Goal: Transaction & Acquisition: Purchase product/service

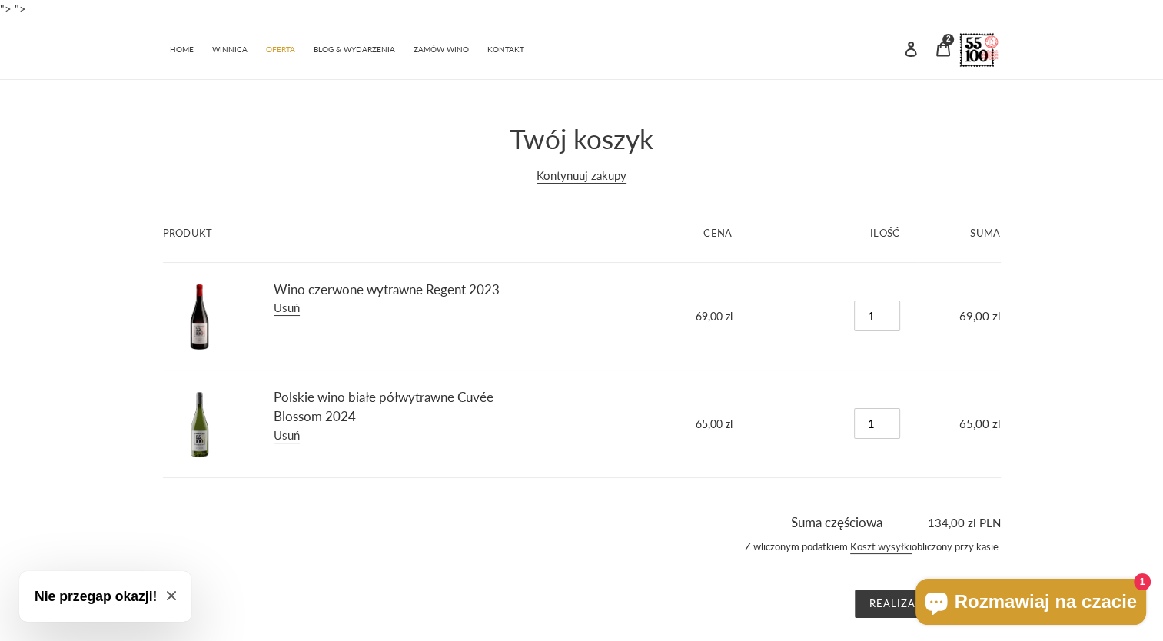
click at [1082, 594] on span "Rozmawiaj na czacie" at bounding box center [1045, 601] width 182 height 23
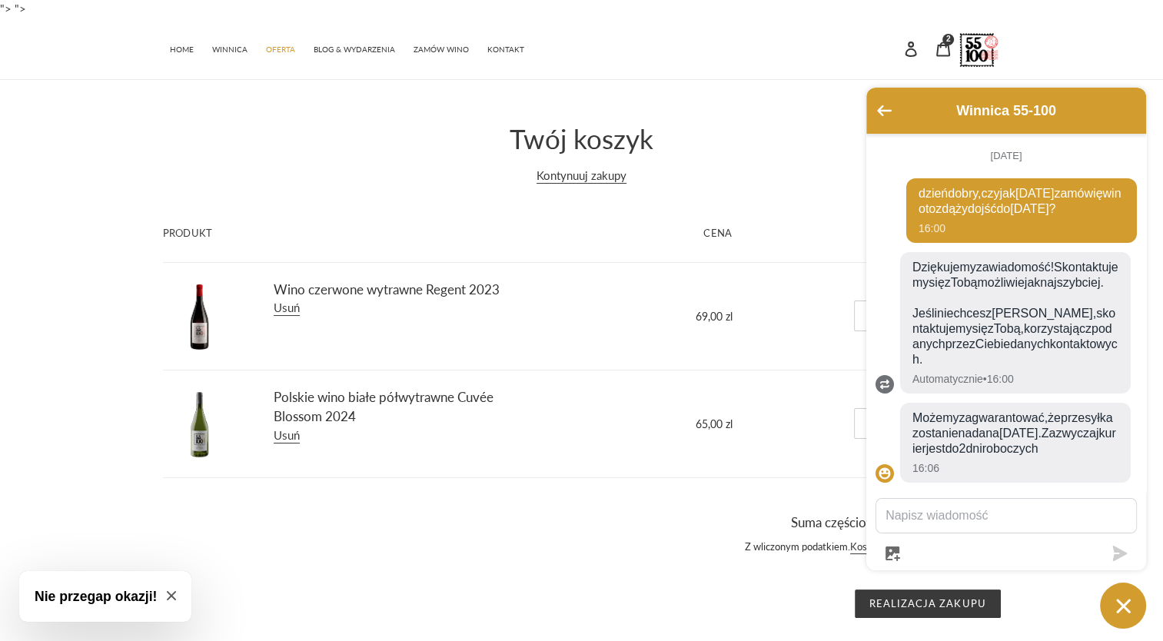
scroll to position [83, 0]
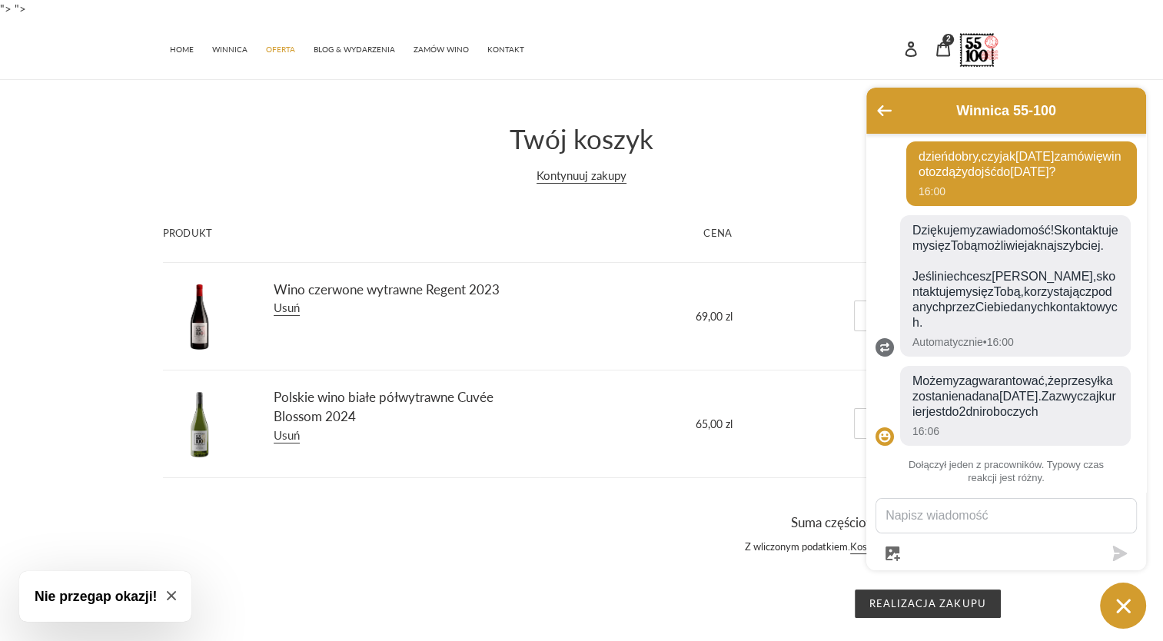
click at [974, 517] on textarea "Wyślij do nas wiadomość" at bounding box center [1006, 516] width 260 height 34
type textarea "ok, to kupuję :-) Dziękuję!"
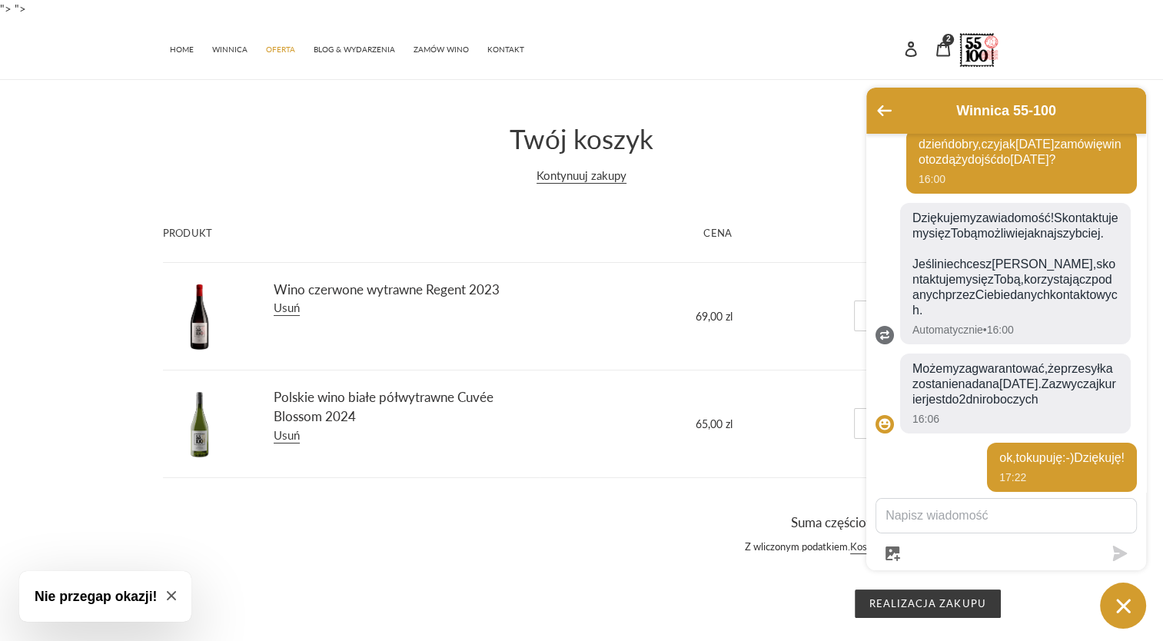
click at [1116, 609] on icon "Okno czatu" at bounding box center [1123, 606] width 24 height 24
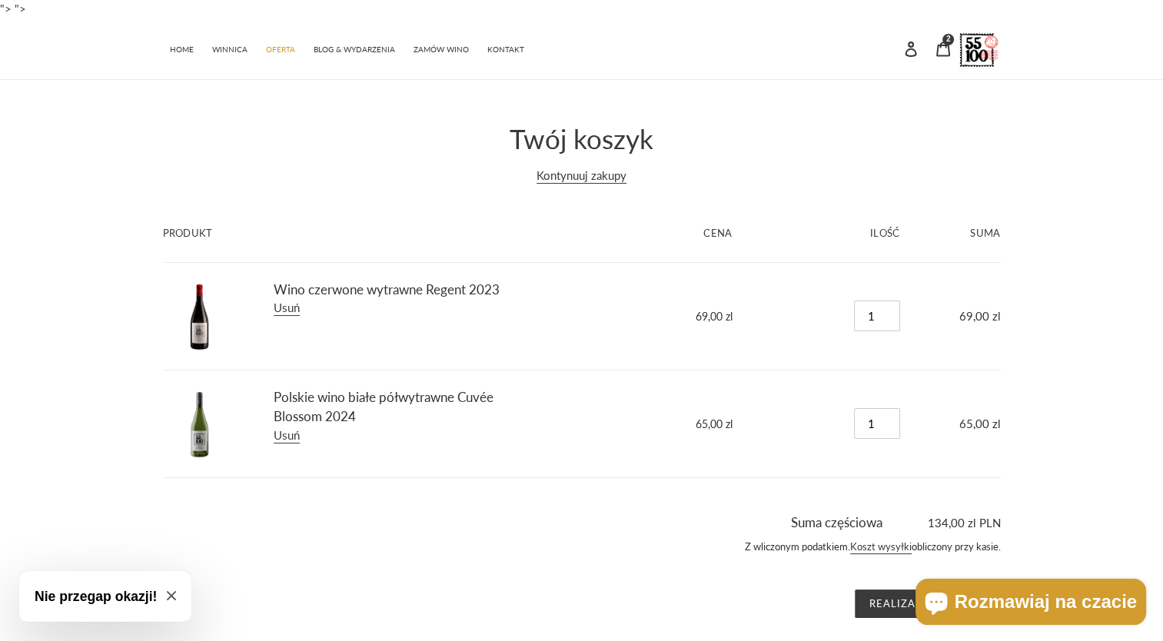
scroll to position [14, 0]
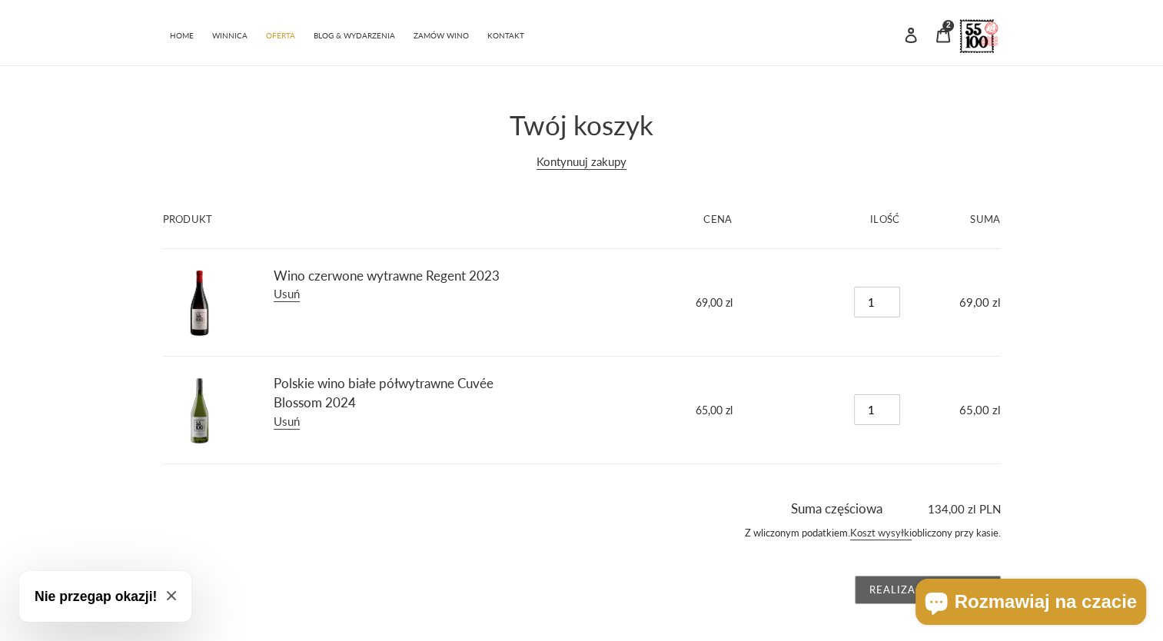
click at [875, 592] on input "Realizacja zakupu" at bounding box center [927, 590] width 146 height 29
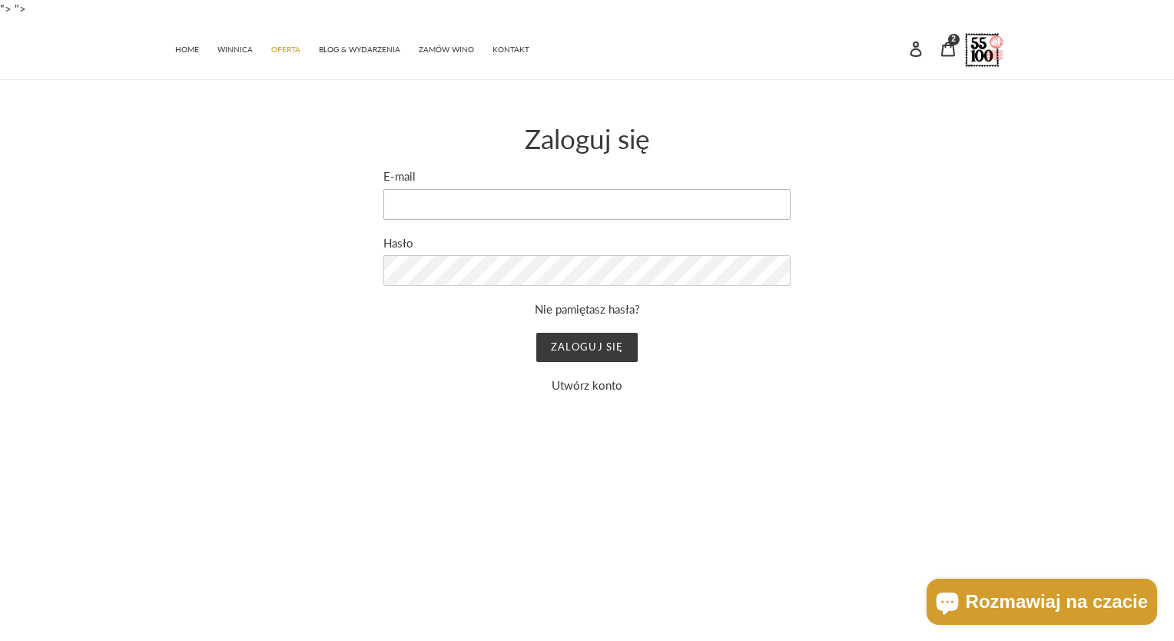
click at [537, 214] on input "E-mail" at bounding box center [586, 204] width 407 height 31
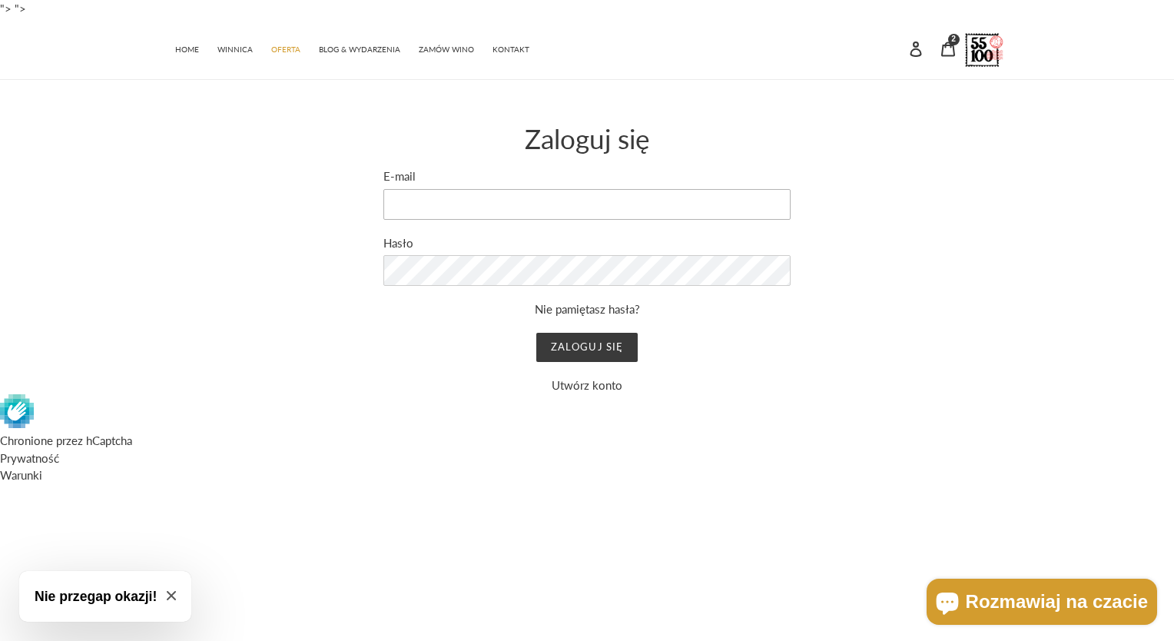
click at [446, 213] on input "E-mail" at bounding box center [586, 204] width 407 height 31
type input "beatabc@gazeta.pl"
click at [632, 344] on input "Zaloguj się" at bounding box center [586, 347] width 101 height 29
click at [572, 343] on input "Zaloguj się" at bounding box center [586, 347] width 101 height 29
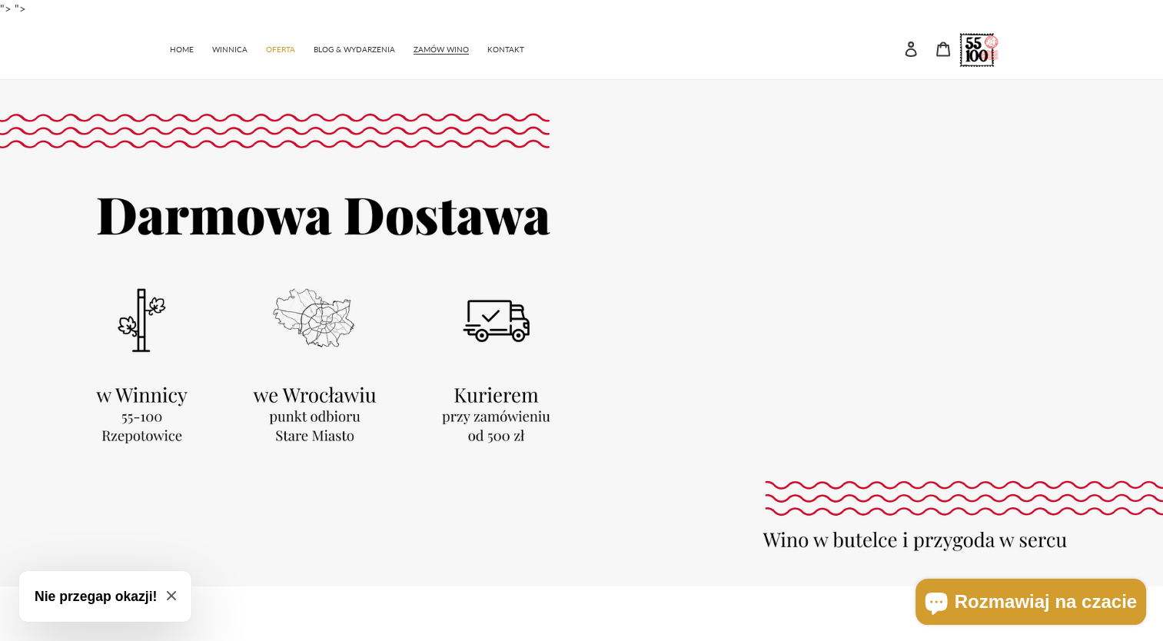
click at [1068, 599] on span "Rozmawiaj na czacie" at bounding box center [1045, 601] width 182 height 23
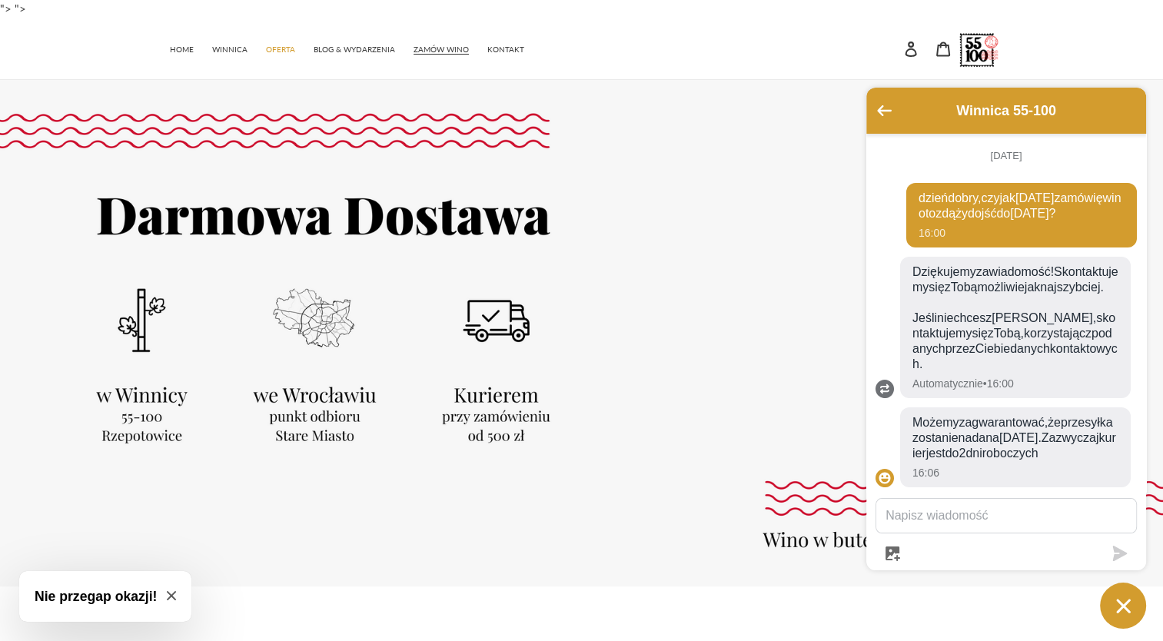
scroll to position [99, 0]
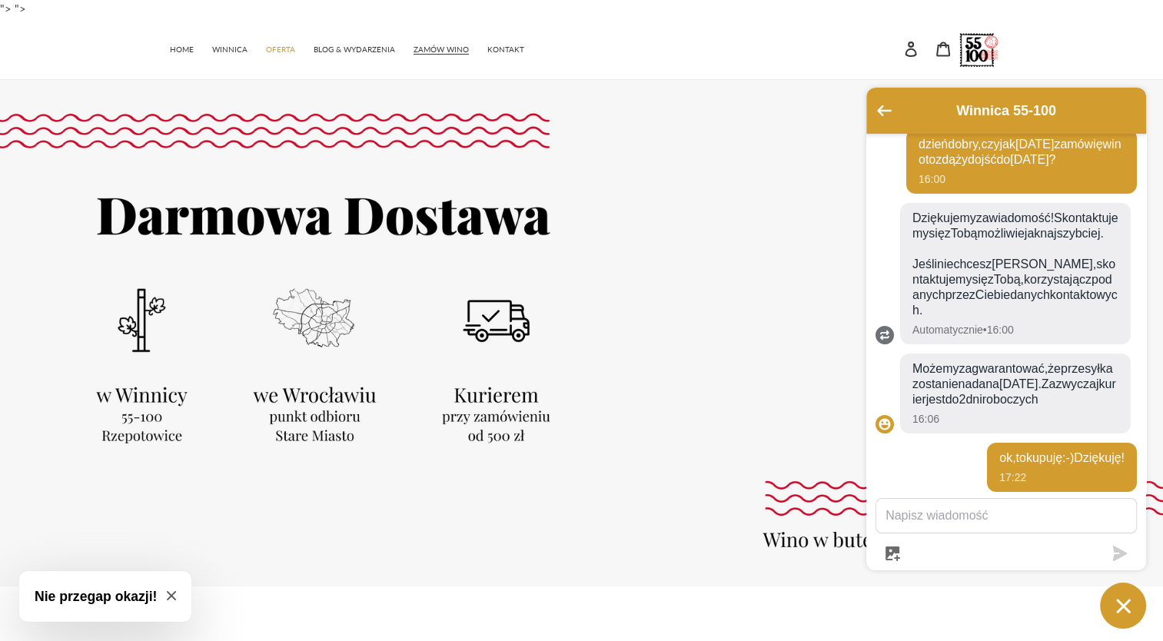
click at [962, 516] on textarea "Wyślij do nas wiadomość" at bounding box center [1006, 516] width 260 height 34
type textarea "Kupione na Beata Barańska"
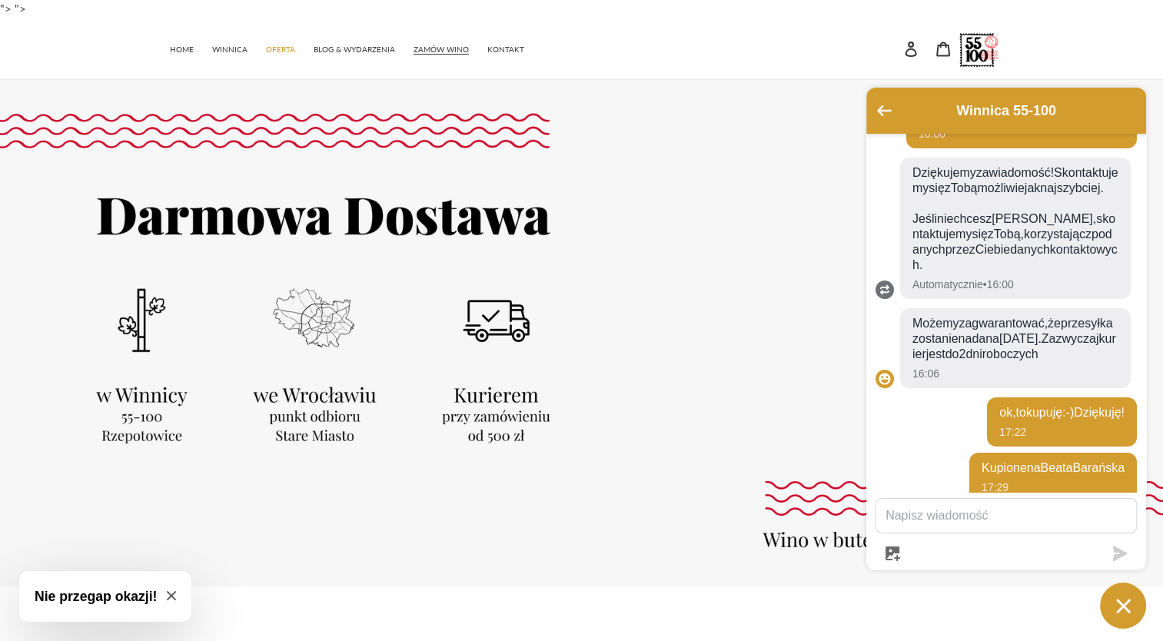
scroll to position [154, 0]
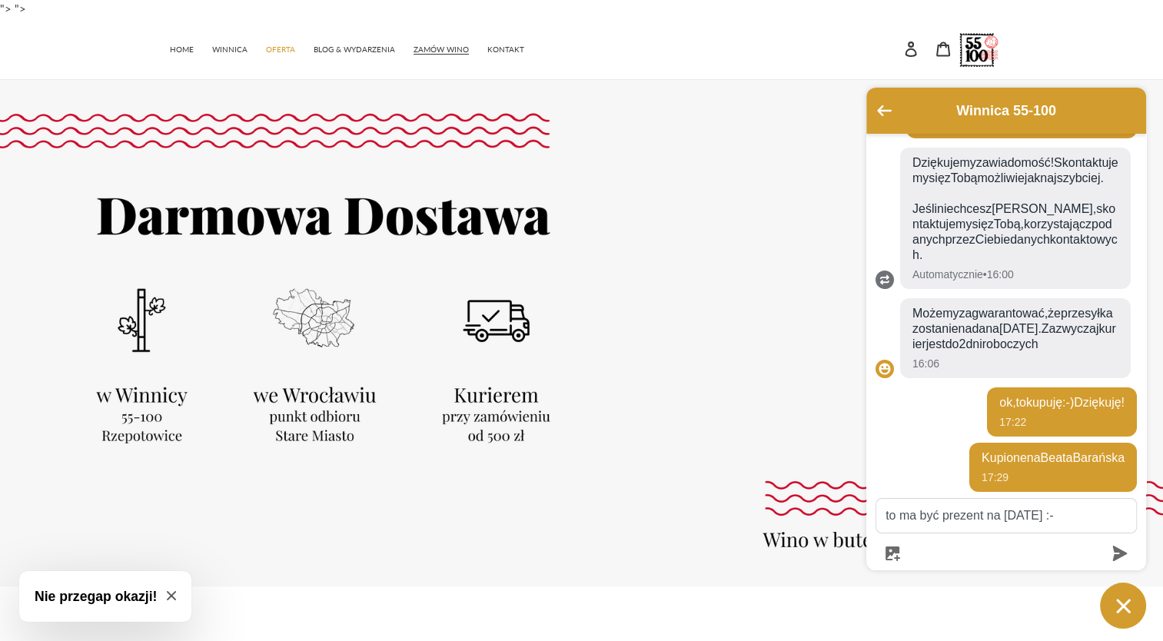
type textarea "to ma być prezent na sobotę :-)"
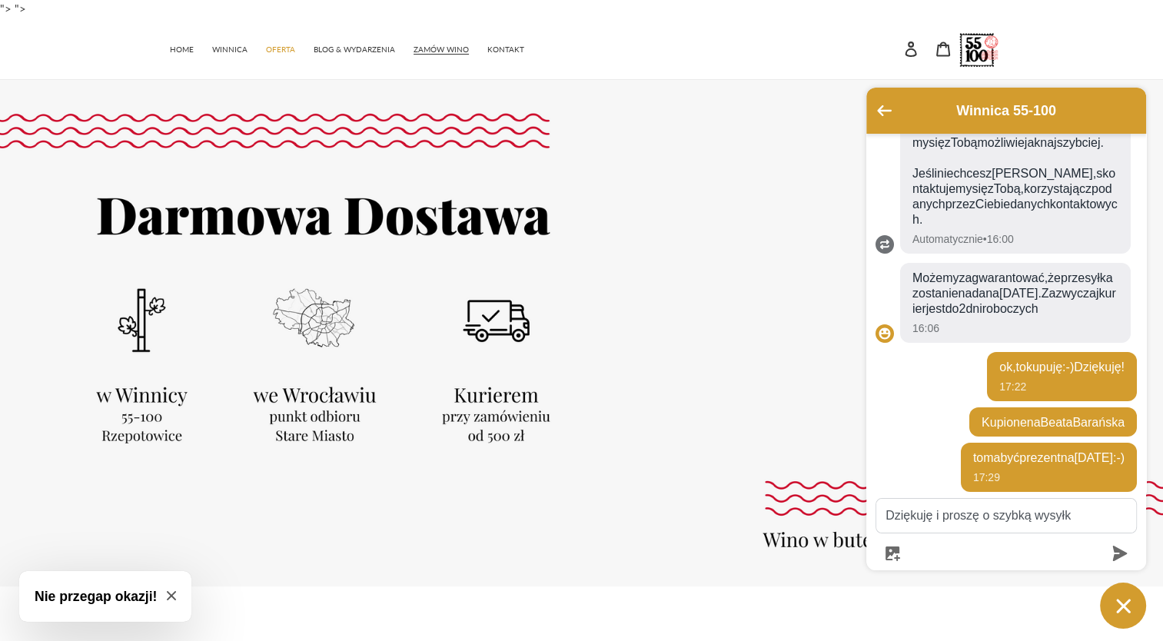
type textarea "Dziękuję i proszę o szybką wysyłkę"
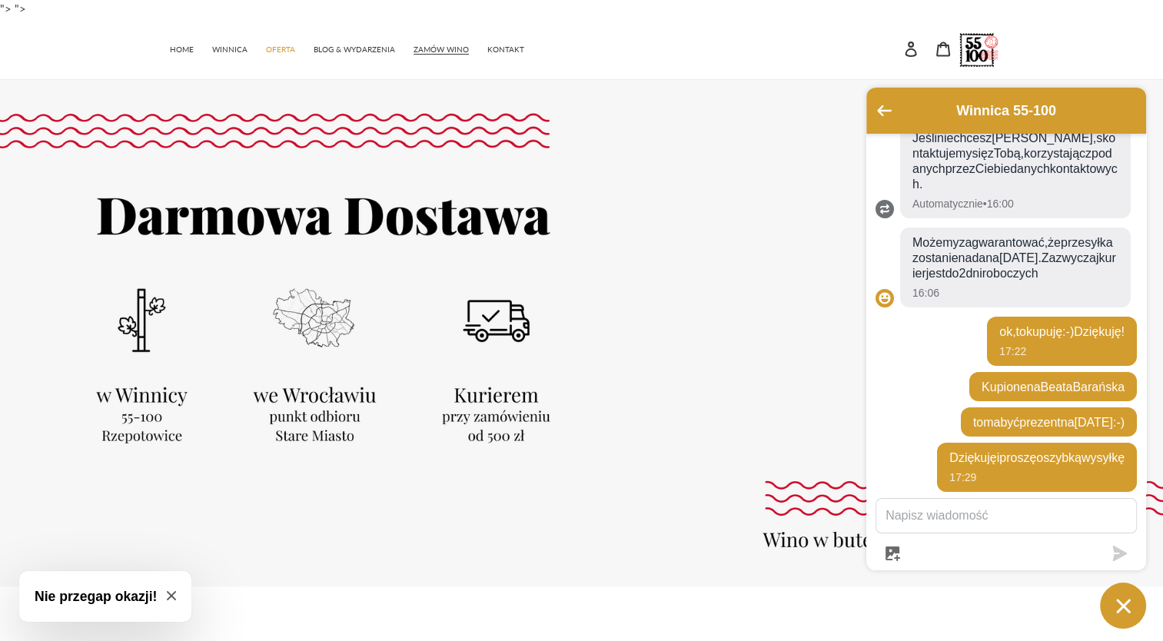
scroll to position [256, 0]
click at [438, 45] on span "ZAMÓW WINO" at bounding box center [440, 50] width 55 height 10
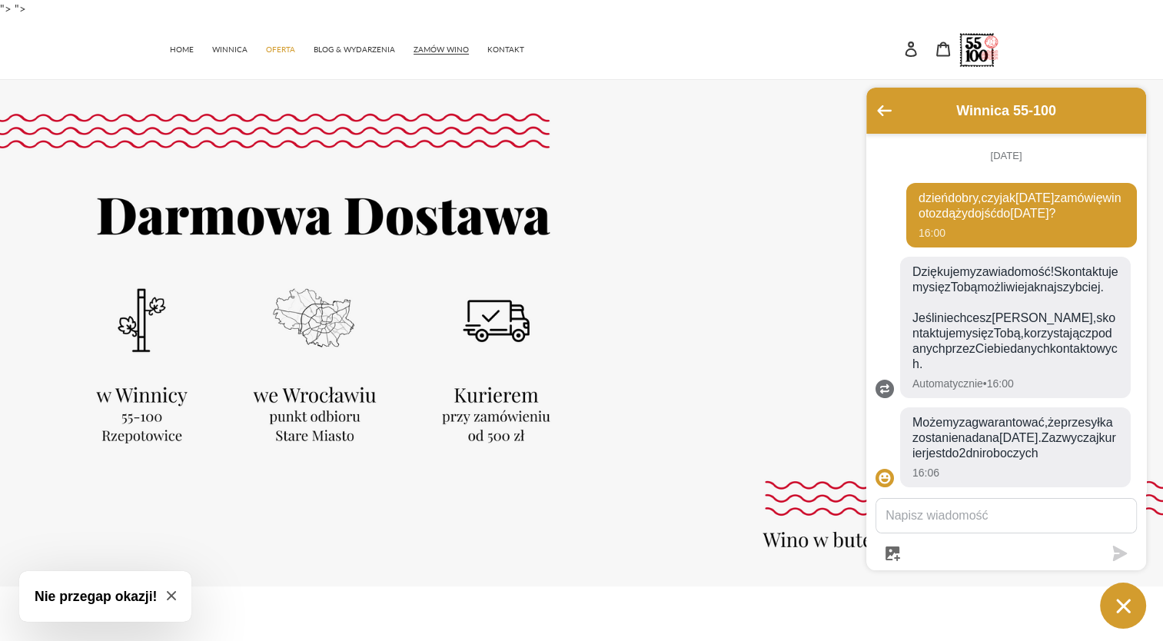
scroll to position [256, 0]
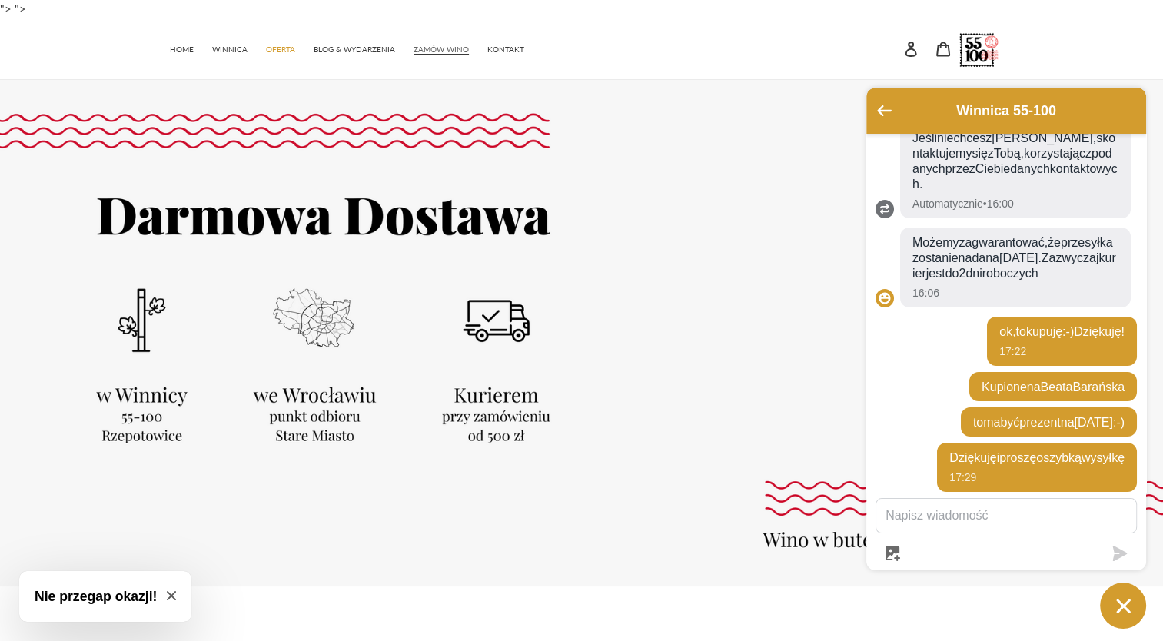
click at [433, 46] on span "ZAMÓW WINO" at bounding box center [440, 50] width 55 height 10
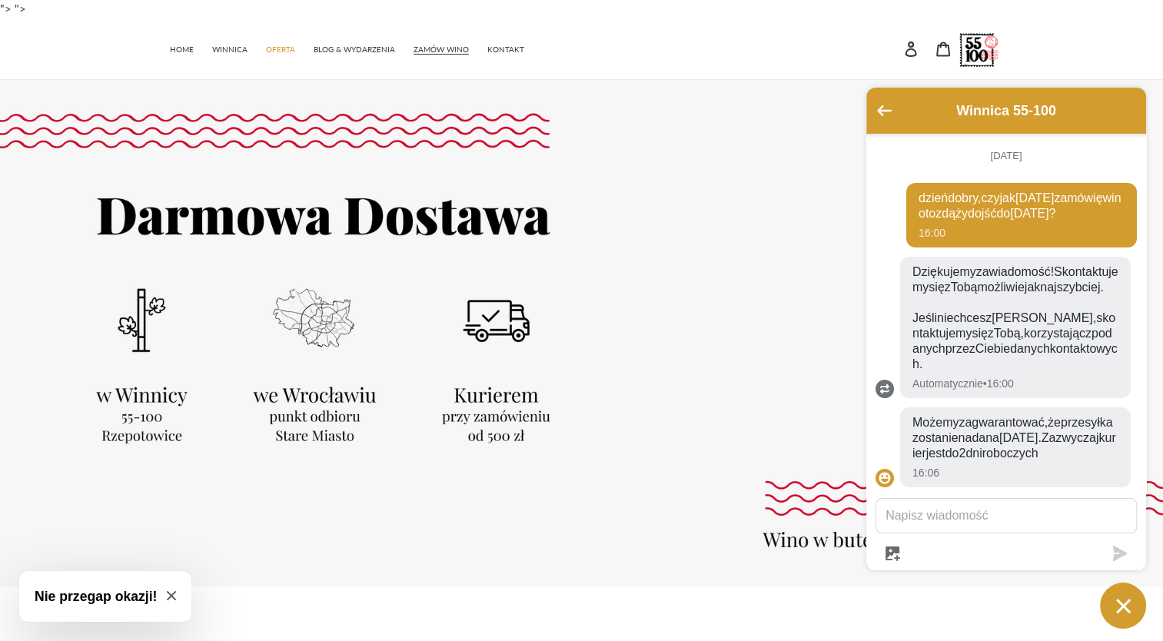
scroll to position [256, 0]
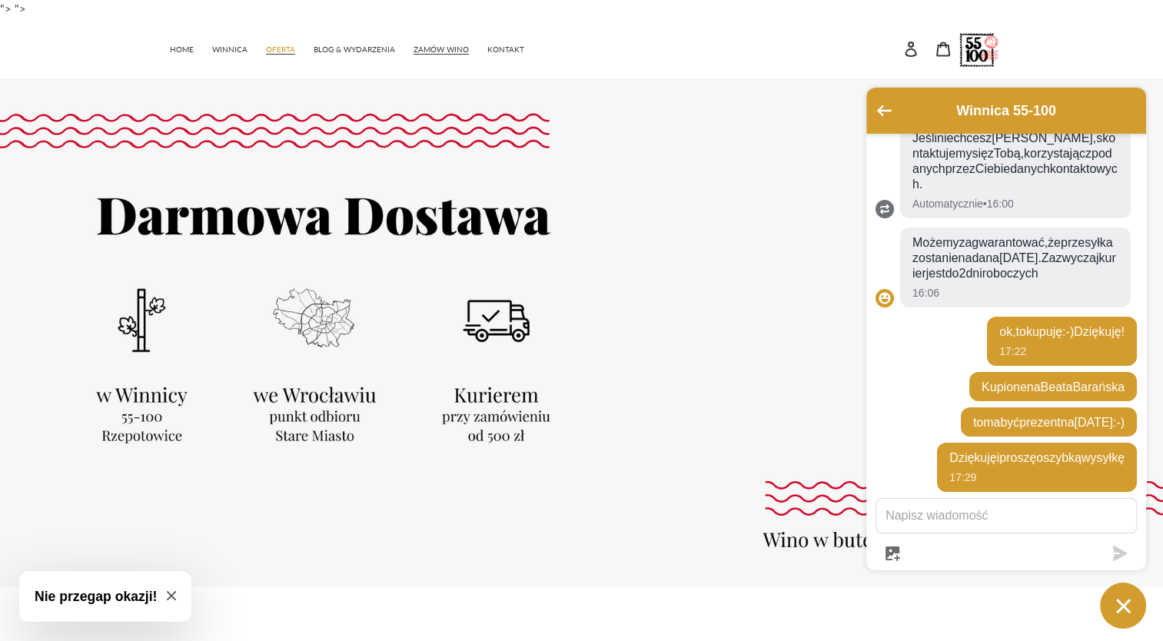
click at [280, 46] on span "OFERTA" at bounding box center [280, 50] width 29 height 10
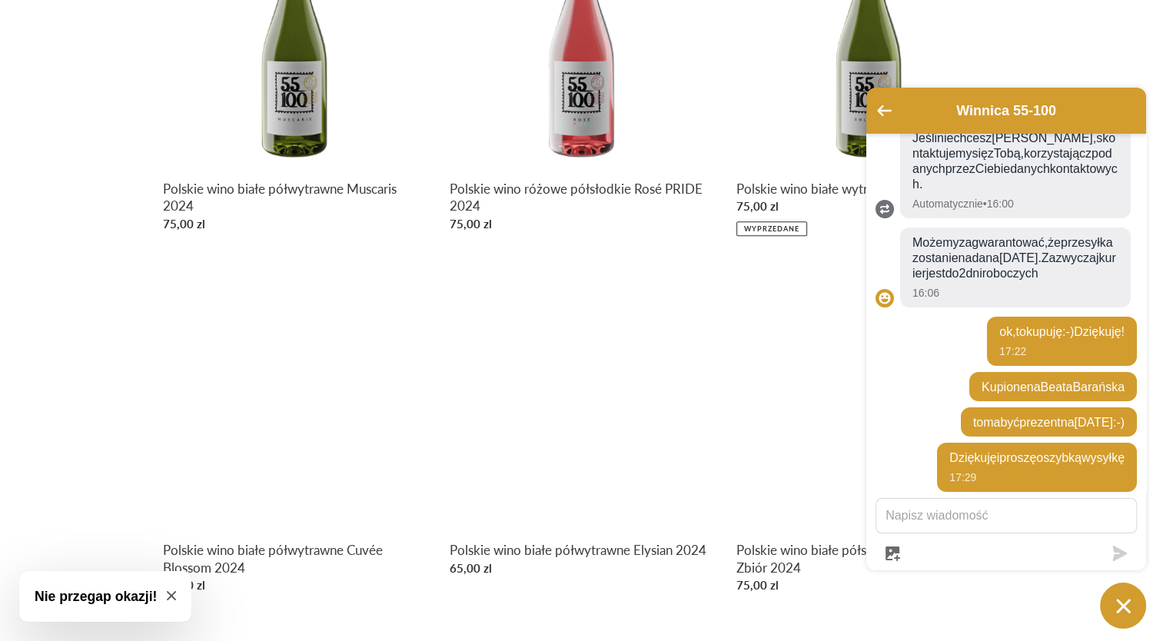
scroll to position [922, 0]
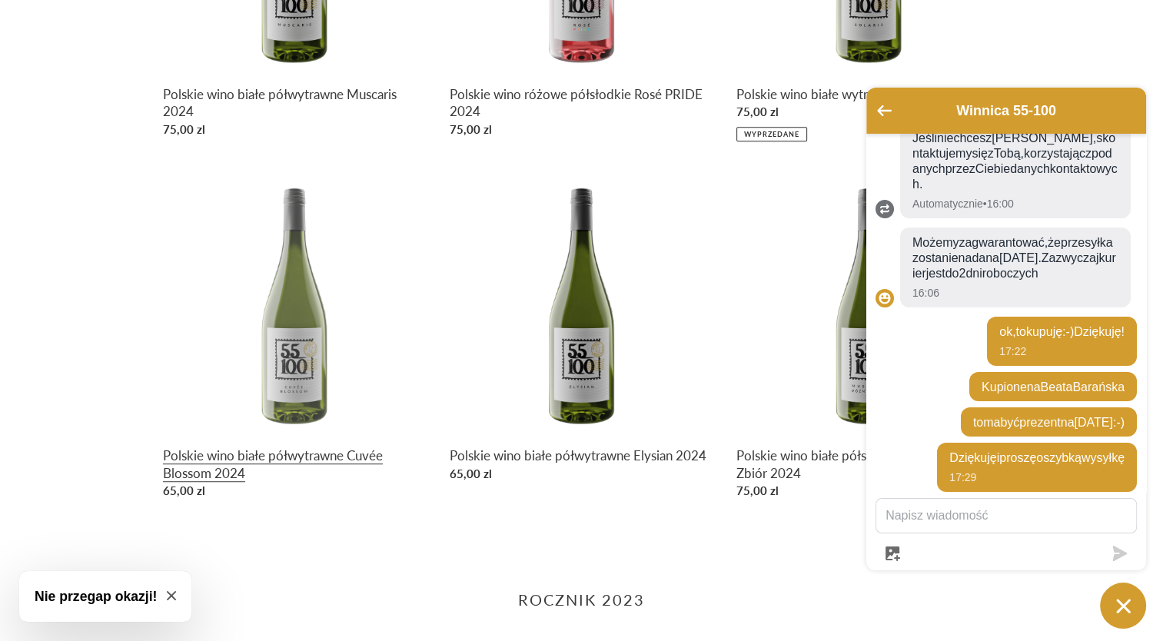
click at [287, 343] on link "Polskie wino białe półwytrawne Cuvée Blossom 2024" at bounding box center [295, 338] width 264 height 334
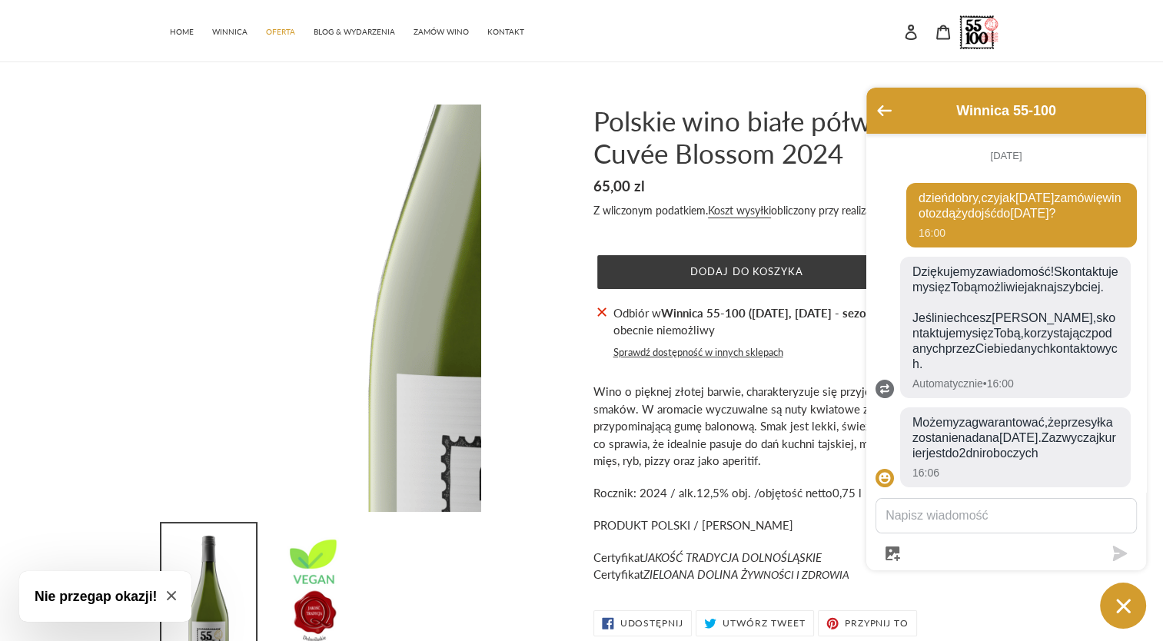
scroll to position [256, 0]
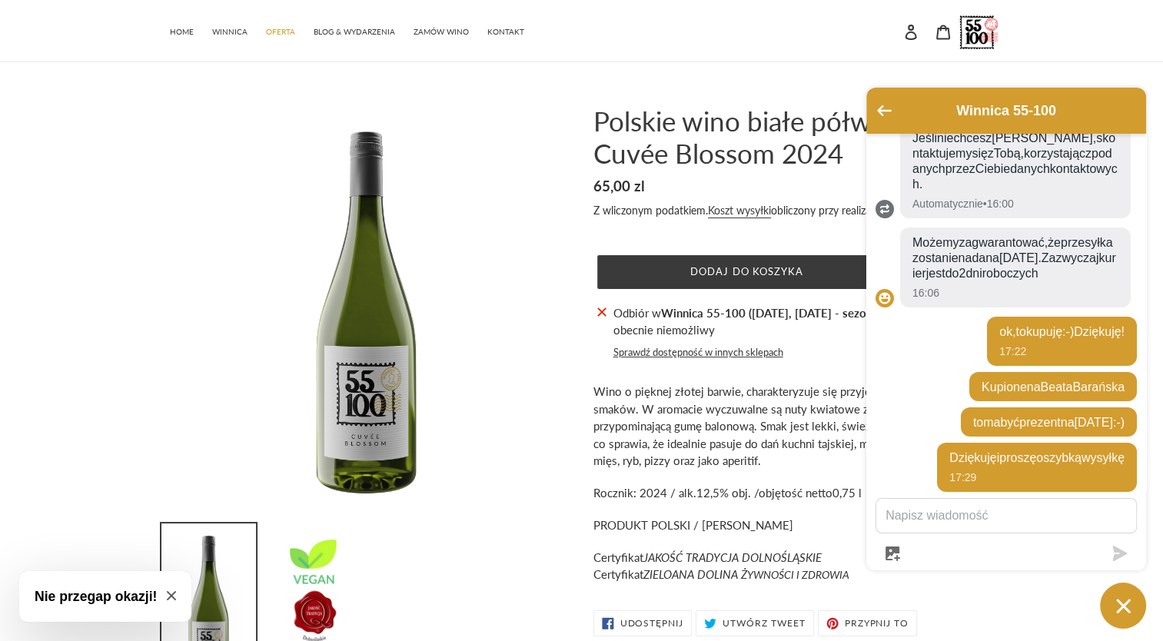
click at [1136, 610] on button "Okno czatu" at bounding box center [1123, 605] width 46 height 46
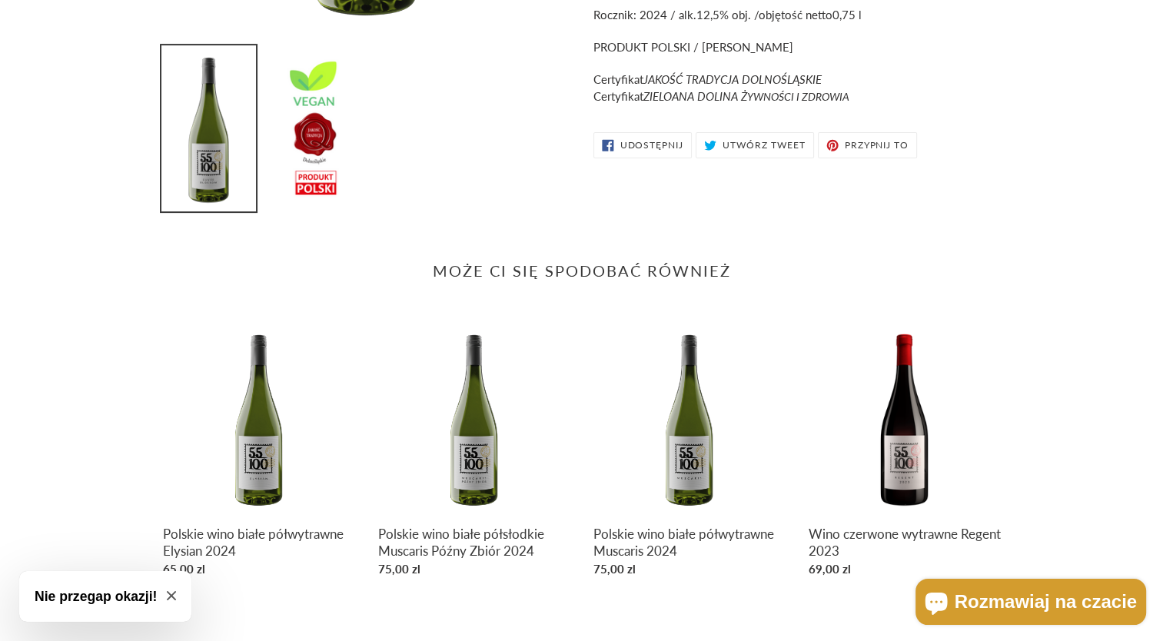
scroll to position [596, 0]
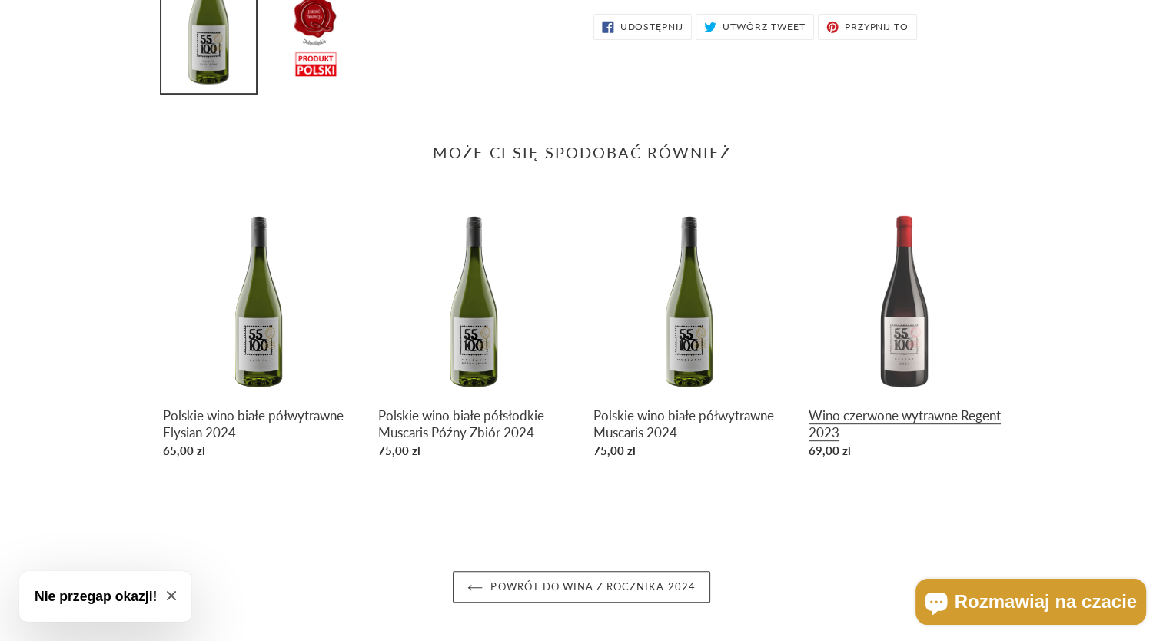
click at [911, 323] on link "Wino czerwone wytrawne Regent 2023" at bounding box center [904, 335] width 192 height 262
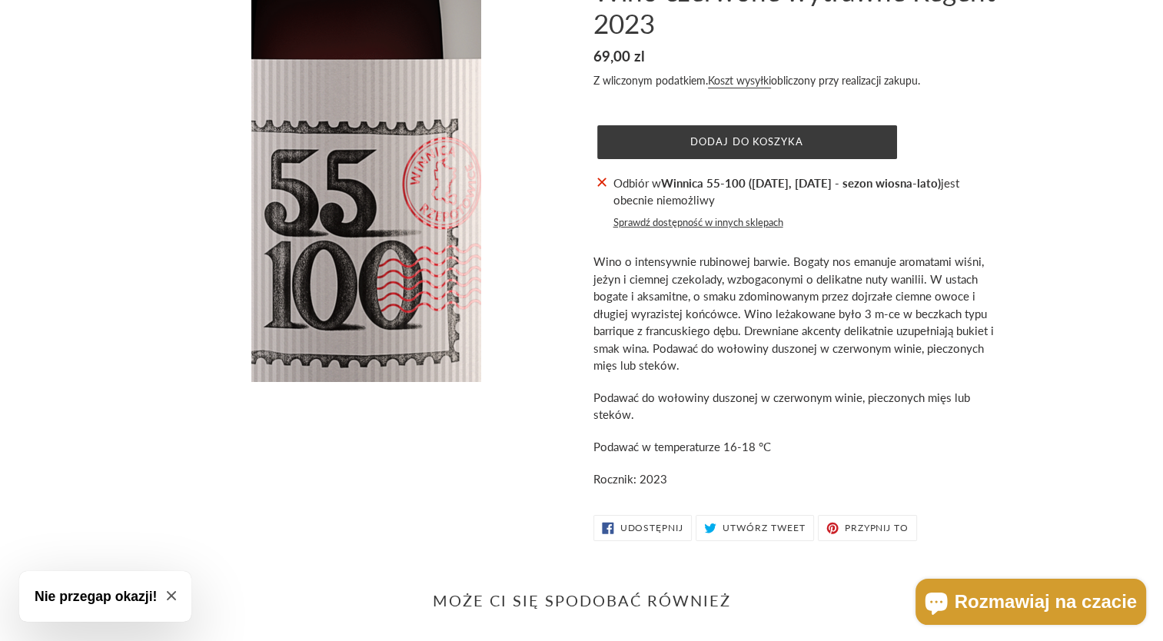
scroll to position [154, 0]
